Goal: Task Accomplishment & Management: Manage account settings

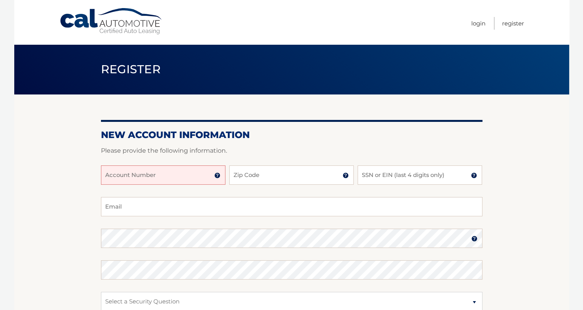
click at [187, 176] on input "Account Number" at bounding box center [163, 174] width 124 height 19
click at [103, 34] on div "Cal Automotive Menu Login Register" at bounding box center [291, 22] width 555 height 44
click at [478, 25] on link "Login" at bounding box center [478, 23] width 14 height 13
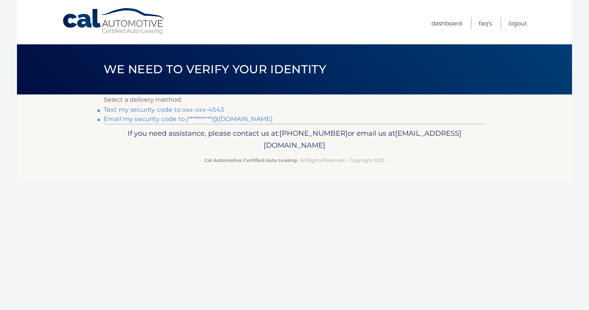
click at [129, 110] on link "Text my security code to xxx-xxx-4543" at bounding box center [164, 109] width 120 height 7
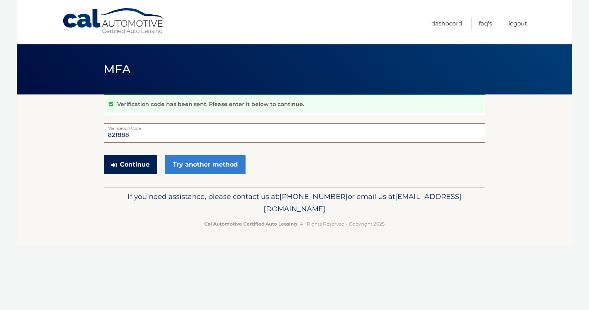
type input "821888"
click at [122, 166] on button "Continue" at bounding box center [131, 164] width 54 height 19
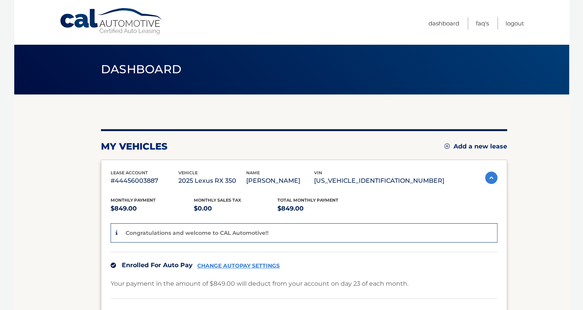
click at [66, 18] on link "Cal Automotive" at bounding box center [111, 21] width 104 height 27
click at [514, 23] on link "Logout" at bounding box center [514, 23] width 18 height 13
